Goal: Task Accomplishment & Management: Manage account settings

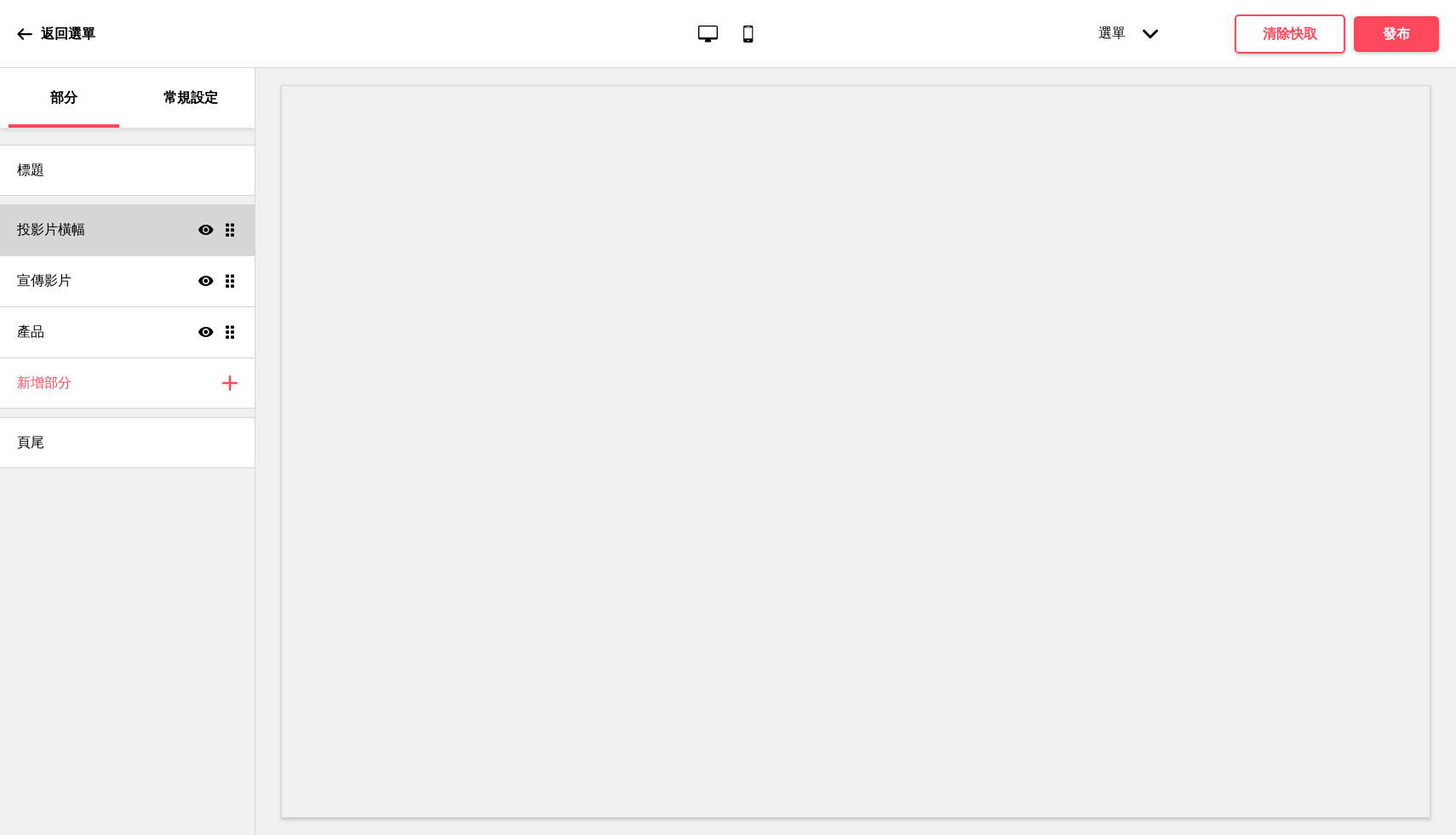
click at [158, 236] on div "投影片橫幅 Show Drag" at bounding box center [127, 229] width 254 height 51
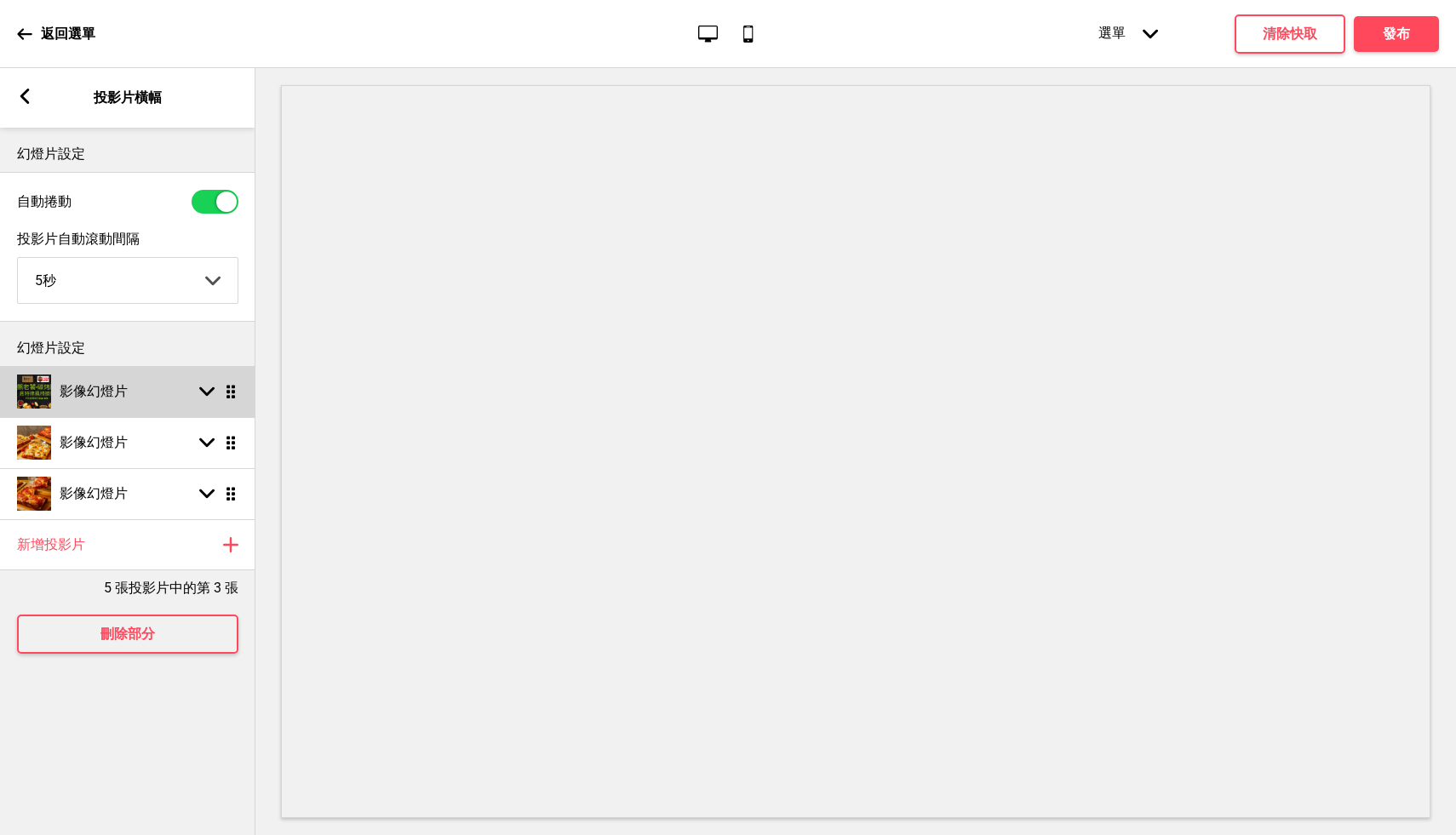
click at [202, 391] on icon at bounding box center [207, 392] width 16 height 10
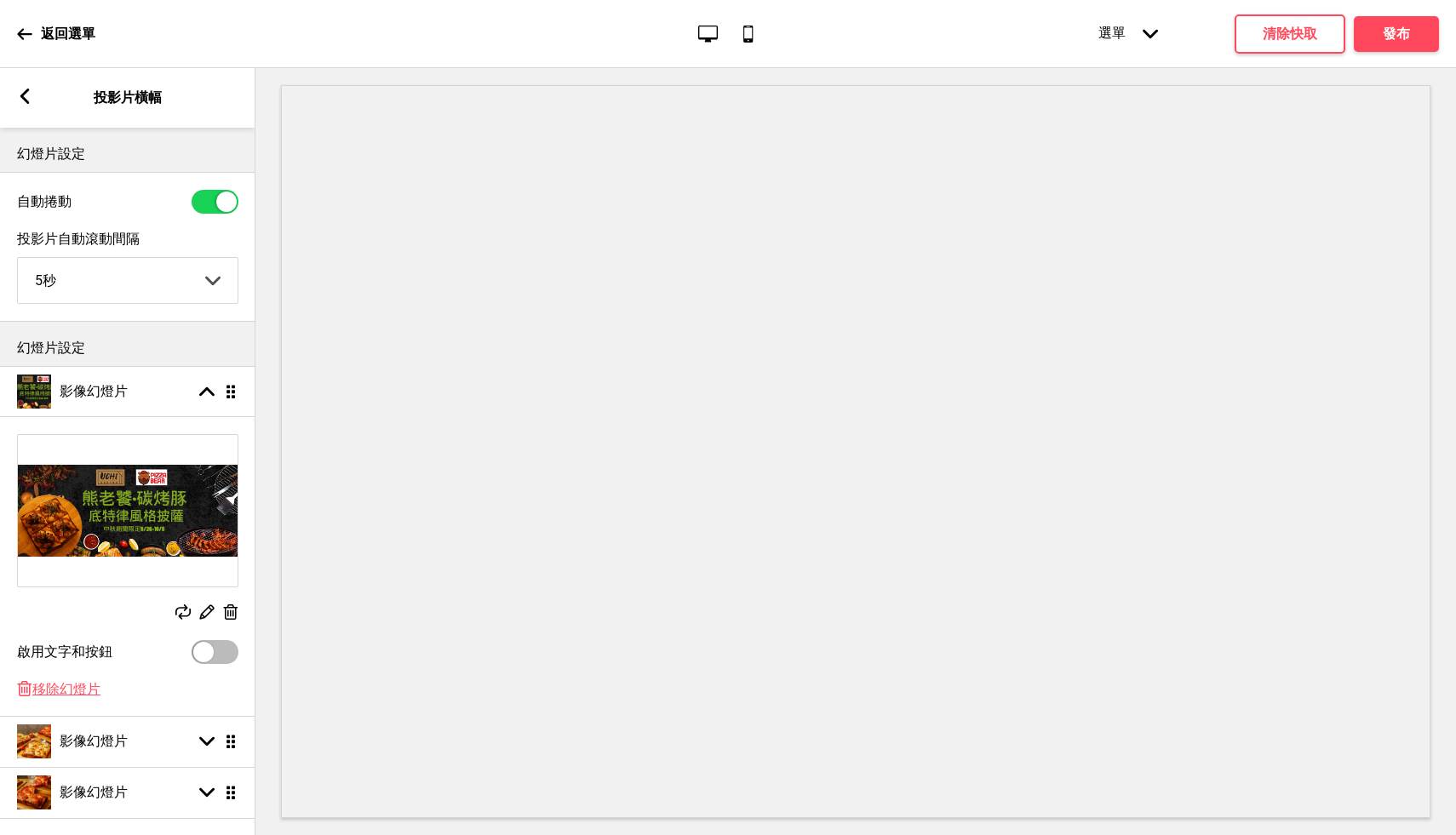
click at [197, 656] on div at bounding box center [203, 652] width 21 height 21
checkbox input "true"
select select "right"
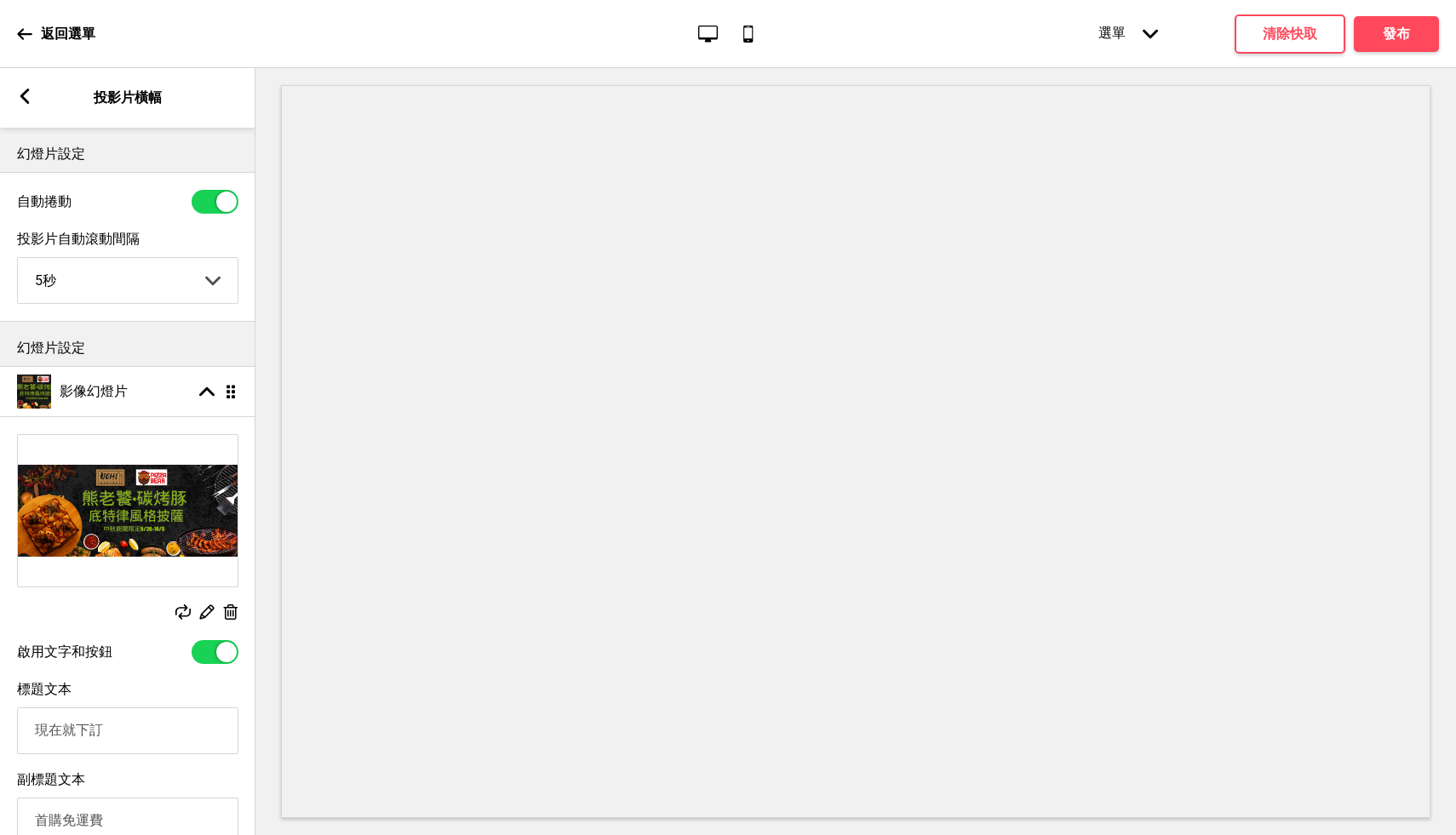
scroll to position [360, 0]
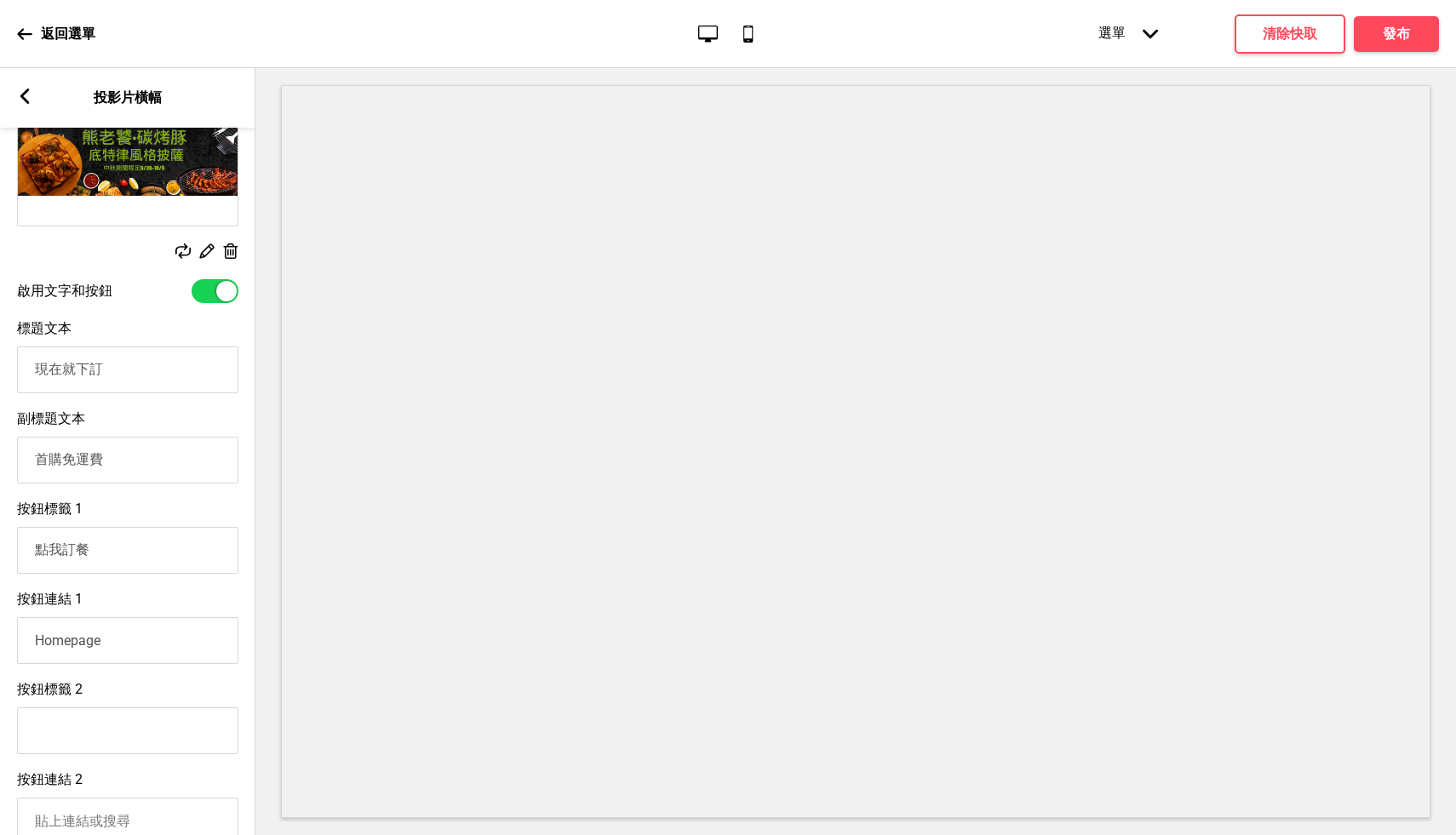
click at [153, 381] on input "現在就下訂" at bounding box center [127, 370] width 222 height 47
type input "現"
drag, startPoint x: 137, startPoint y: 655, endPoint x: 33, endPoint y: 635, distance: 105.9
click at [33, 635] on input "Homepage" at bounding box center [127, 641] width 222 height 47
paste input "[URL][DOMAIN_NAME]"
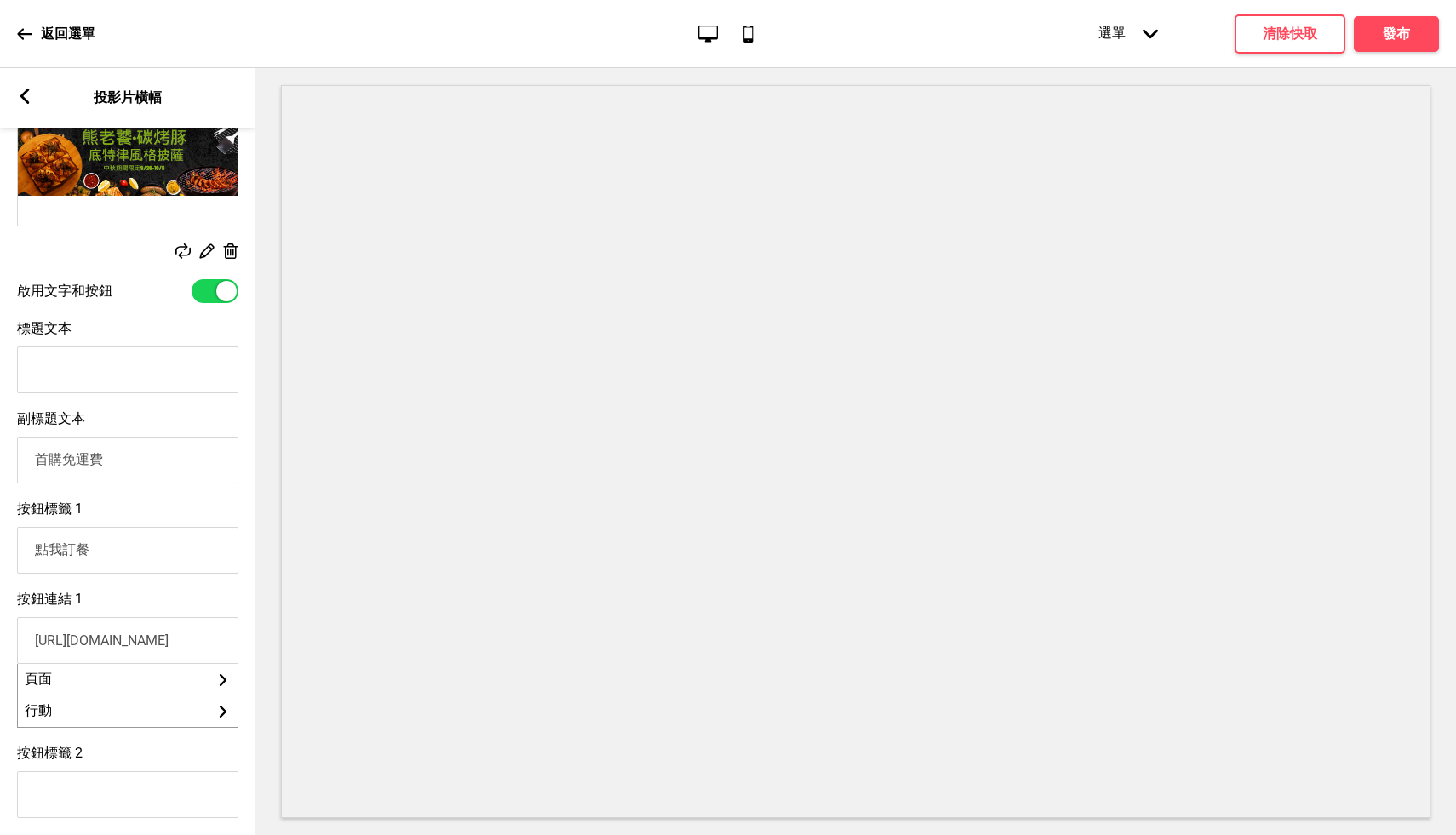
scroll to position [0, 349]
type input "[URL][DOMAIN_NAME]"
click at [134, 369] on input "標題文本" at bounding box center [127, 370] width 222 height 47
type input "j"
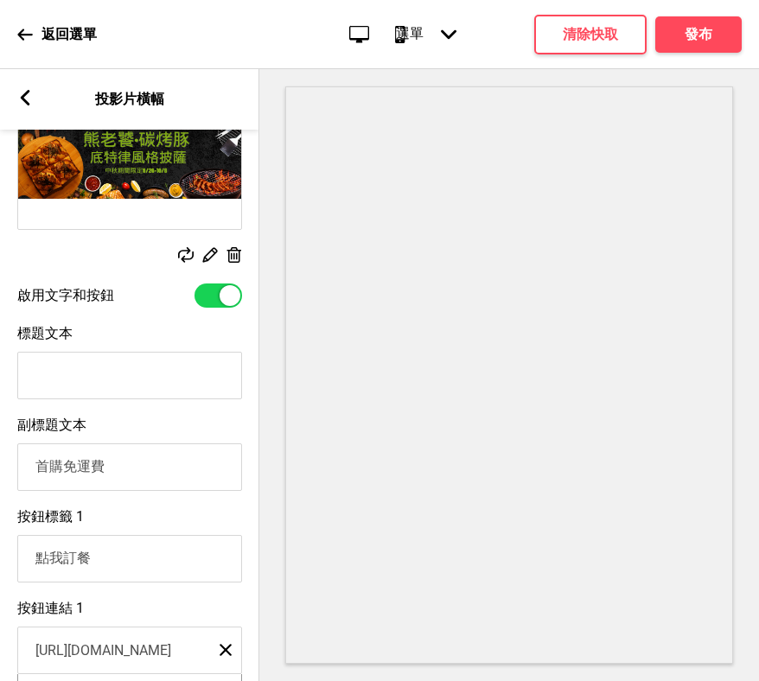
paste input "熊老饕·碳烤豚 底特律風格披薩"
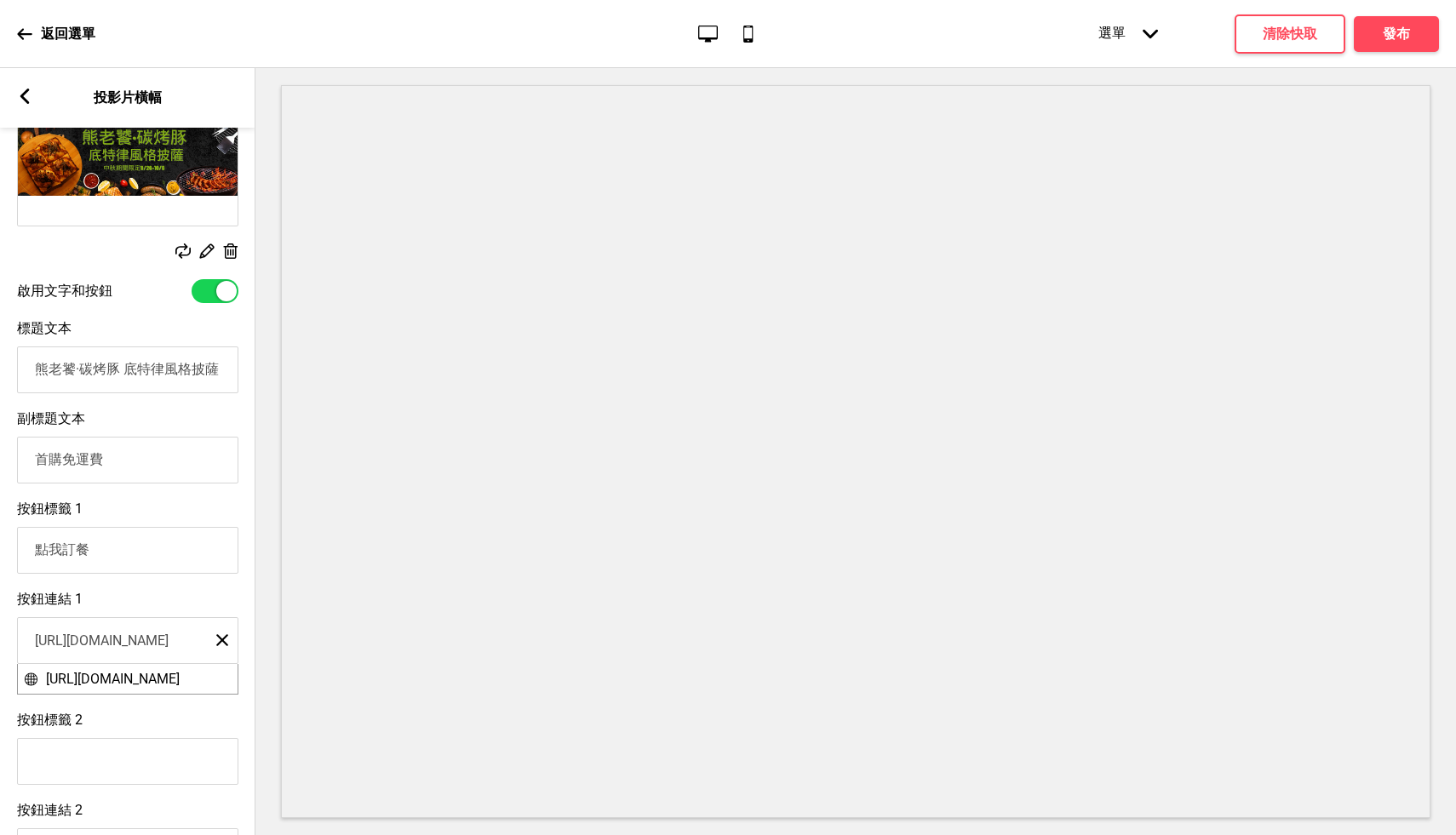
type input "熊老饕·碳烤豚 底特律風格披薩"
click at [186, 459] on input "首購免運費" at bounding box center [127, 460] width 222 height 47
type input "首"
type input "v"
type input "現"
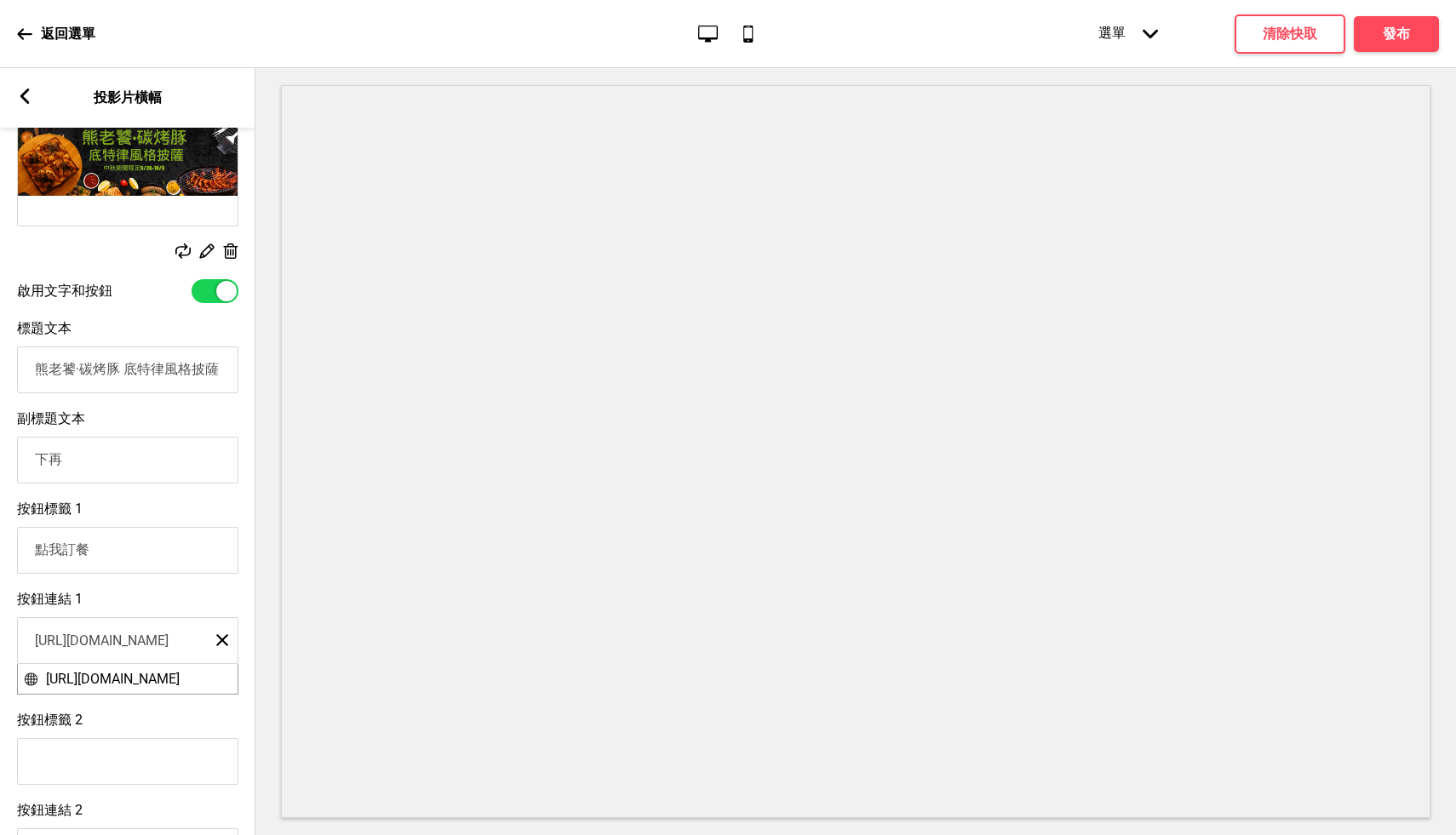
type input "下"
type input "現在下單可享首購免運費，還可再折99元"
click at [135, 547] on input "點我訂餐" at bounding box center [127, 550] width 222 height 47
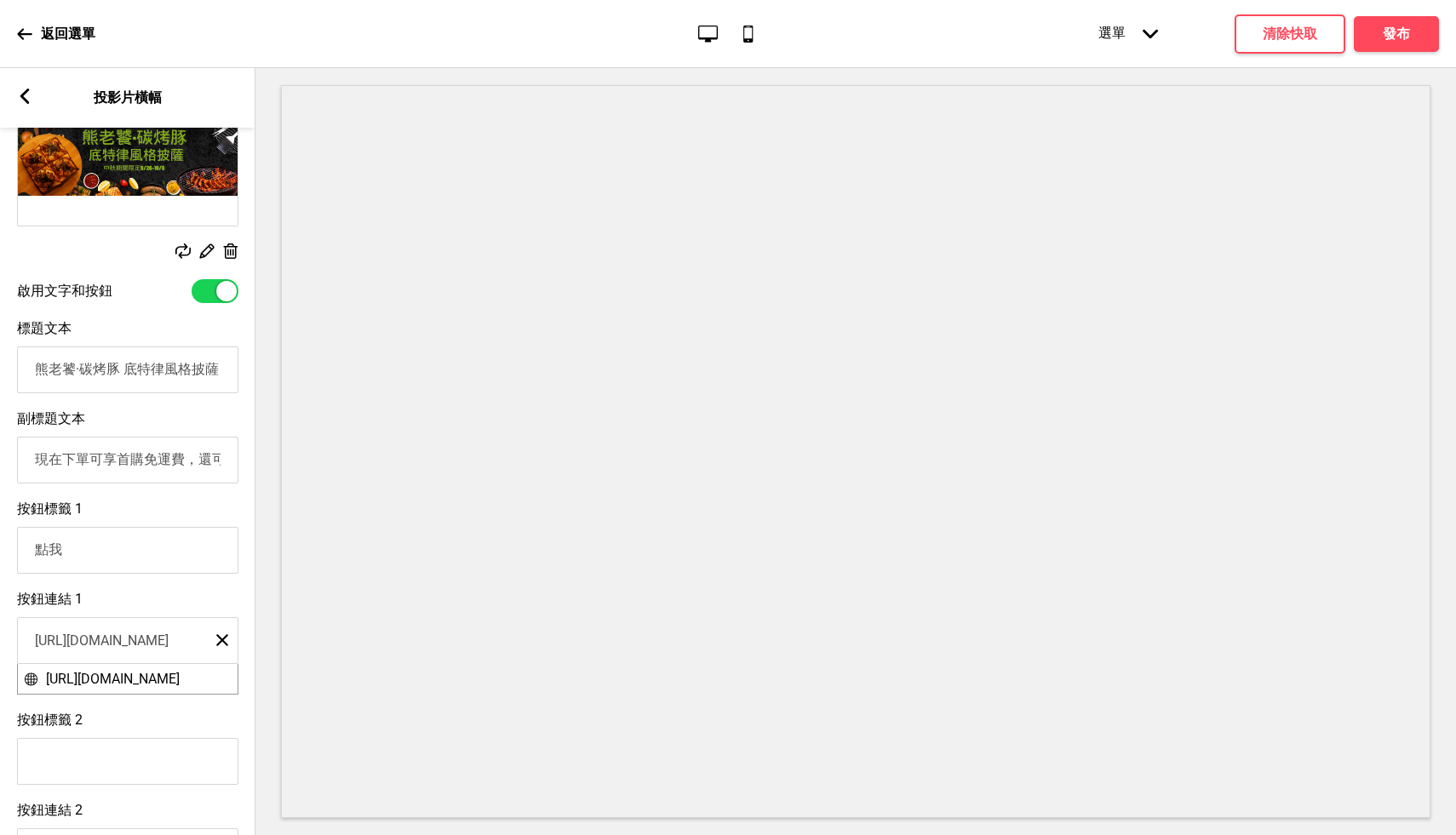
type input "點"
type input "現在就來吃"
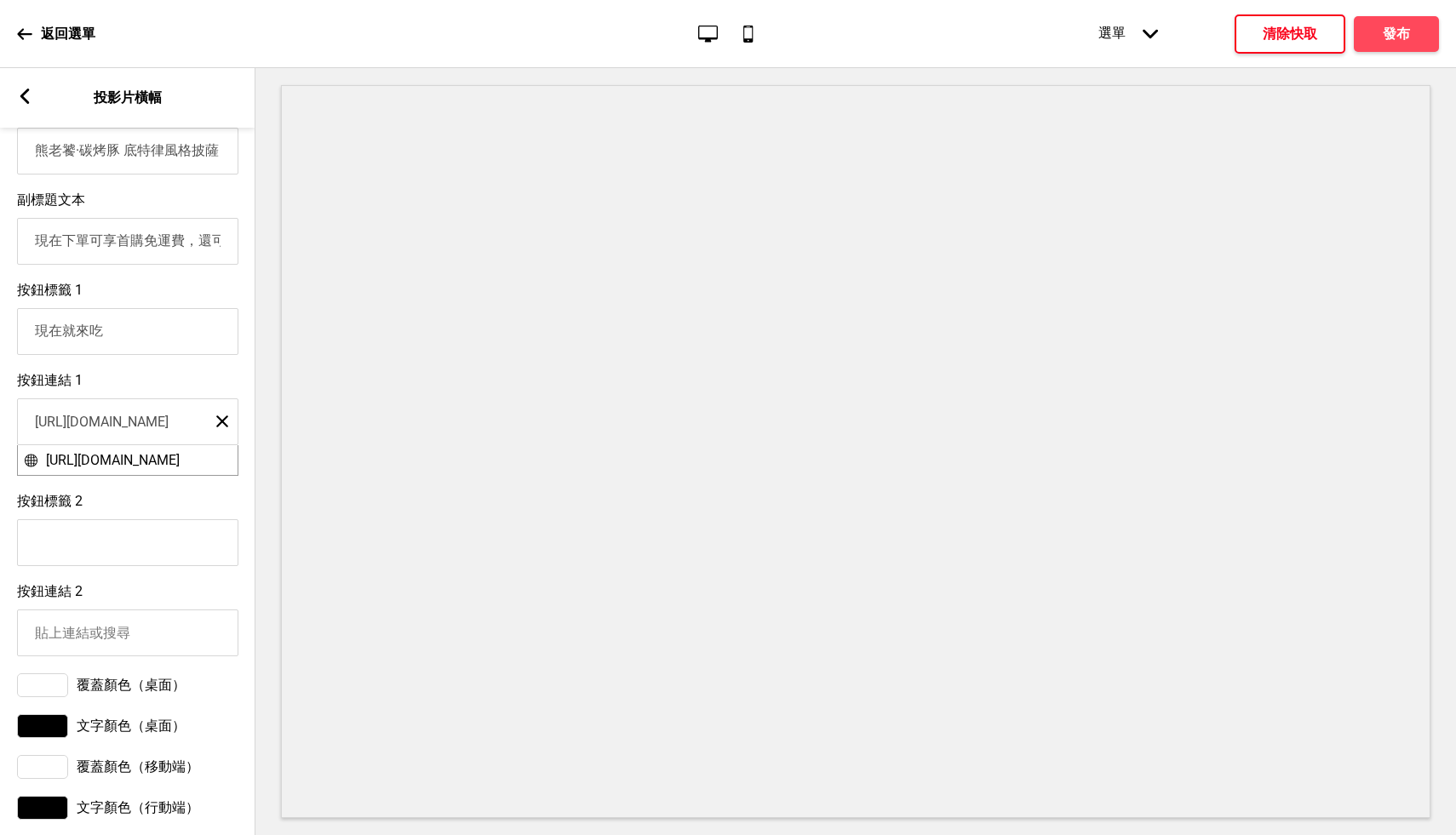
click at [1294, 32] on font "清除快取" at bounding box center [1290, 33] width 54 height 16
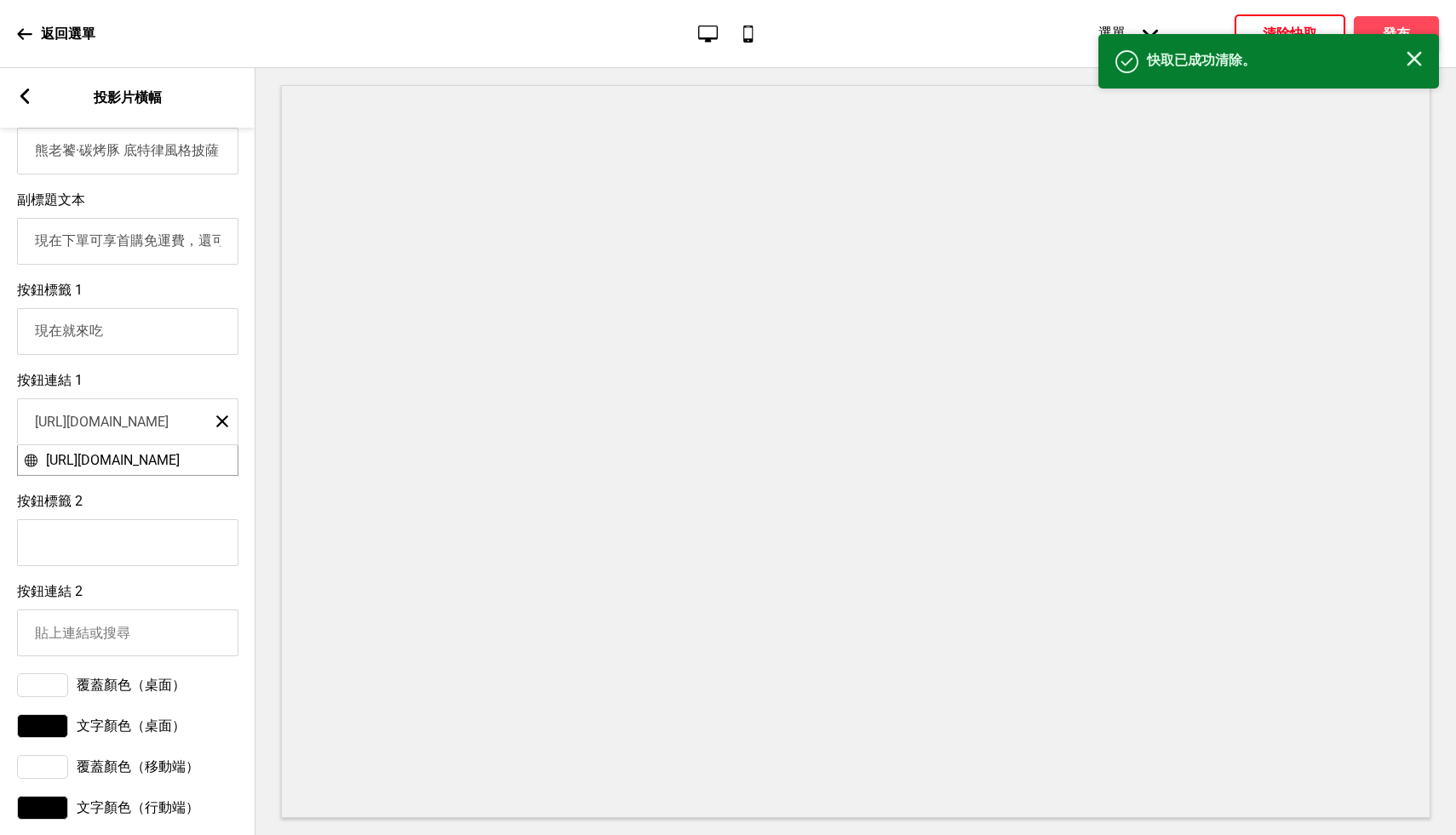
click at [1411, 60] on rect at bounding box center [1415, 59] width 16 height 16
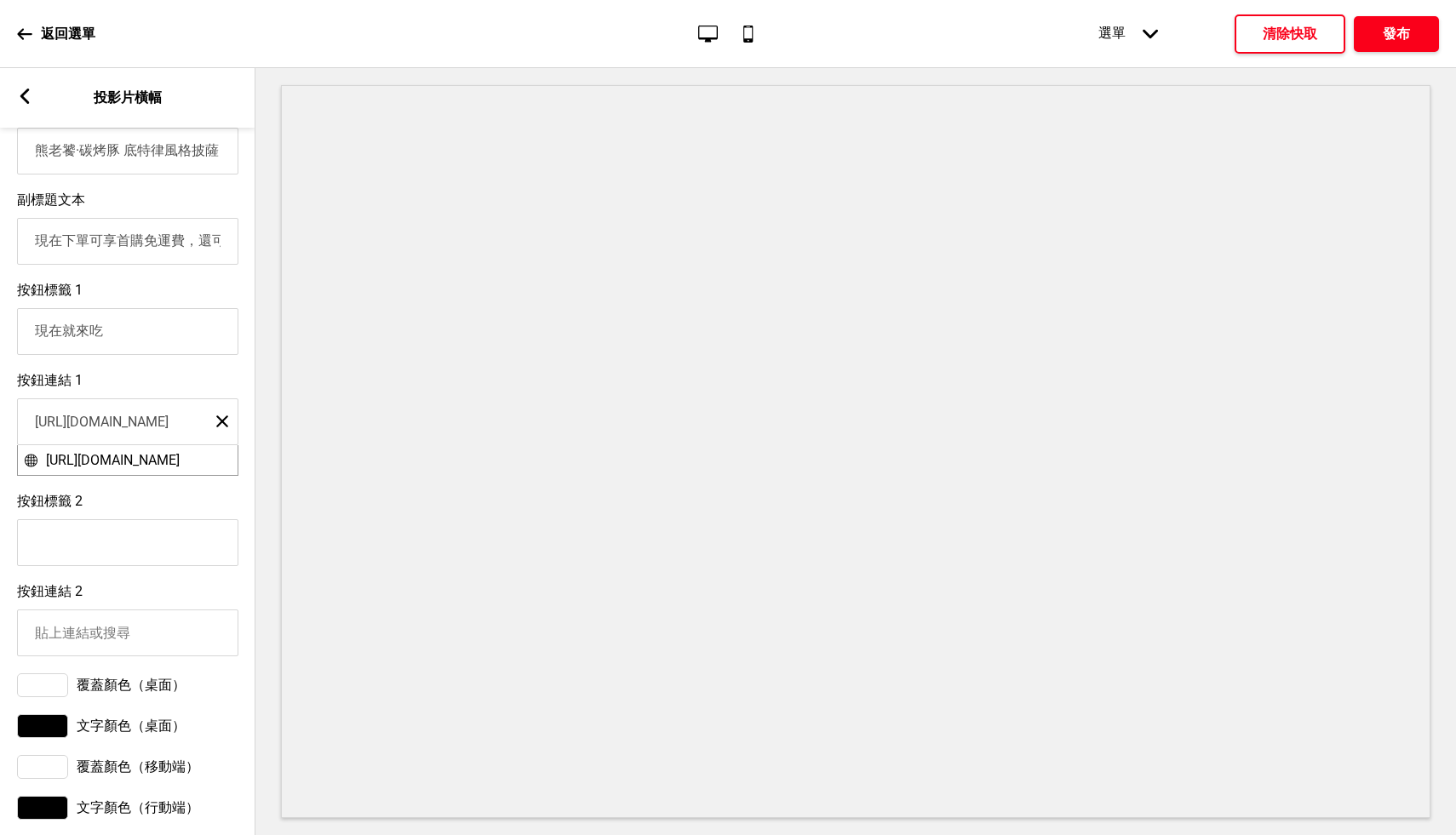
click at [1403, 31] on font "發布" at bounding box center [1397, 33] width 28 height 16
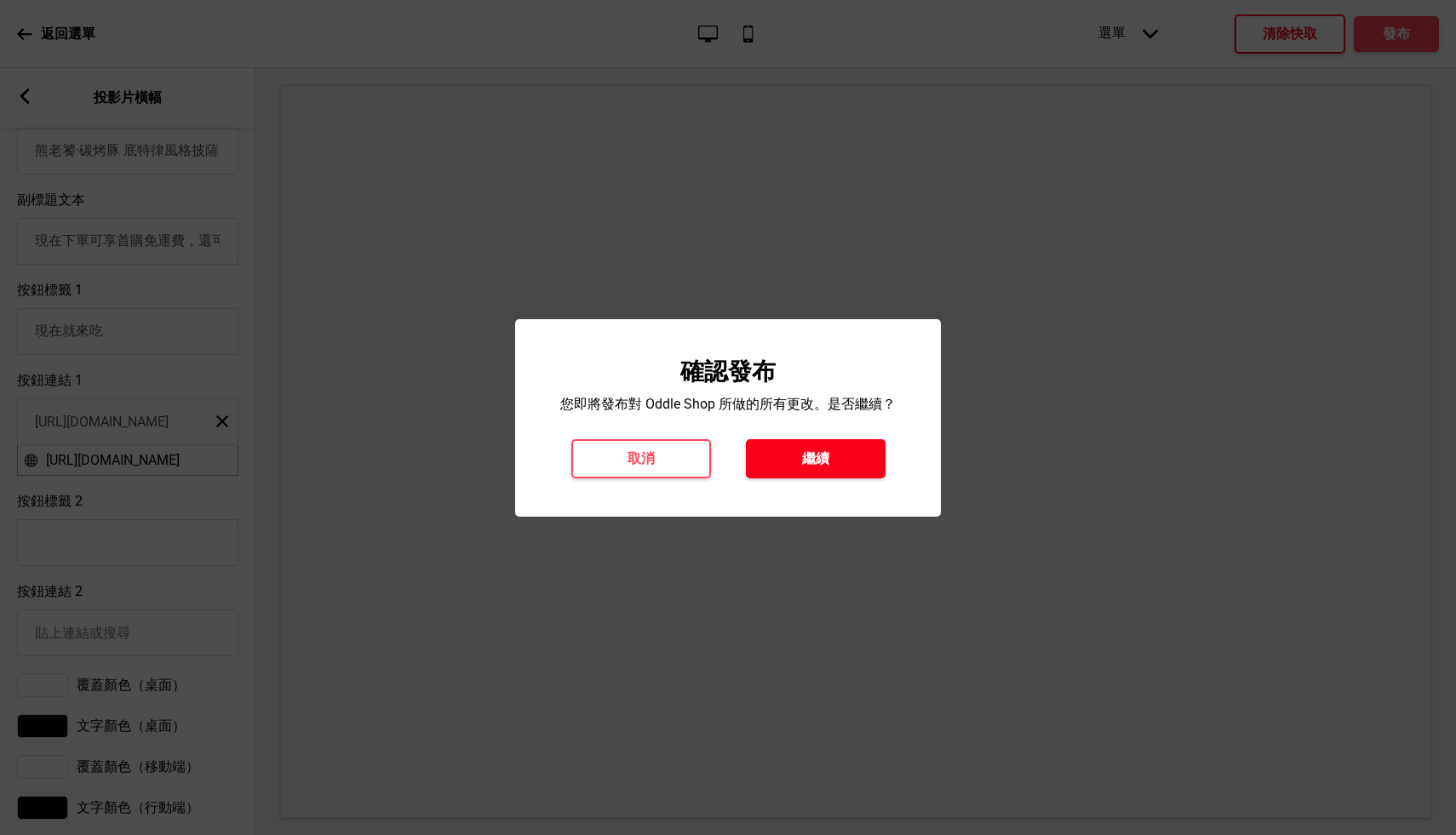
click at [815, 461] on font "繼續" at bounding box center [816, 458] width 28 height 16
